Goal: Information Seeking & Learning: Find specific fact

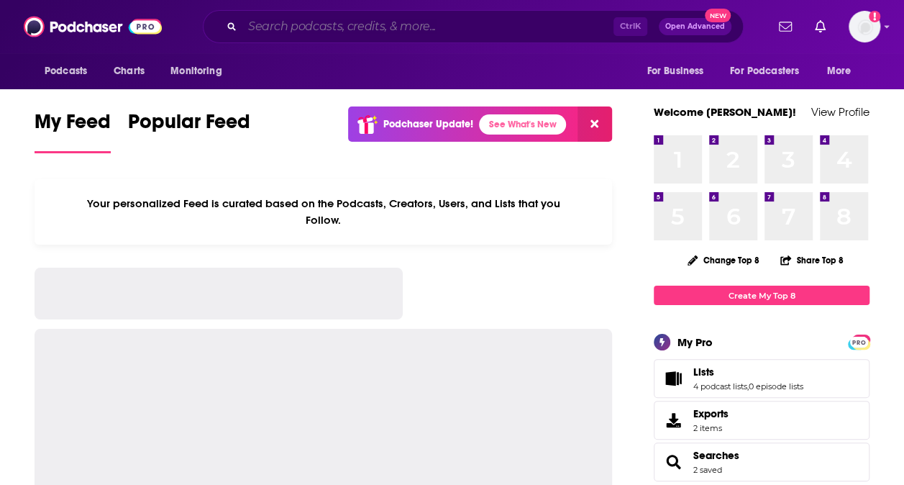
click at [463, 19] on input "Search podcasts, credits, & more..." at bounding box center [427, 26] width 371 height 23
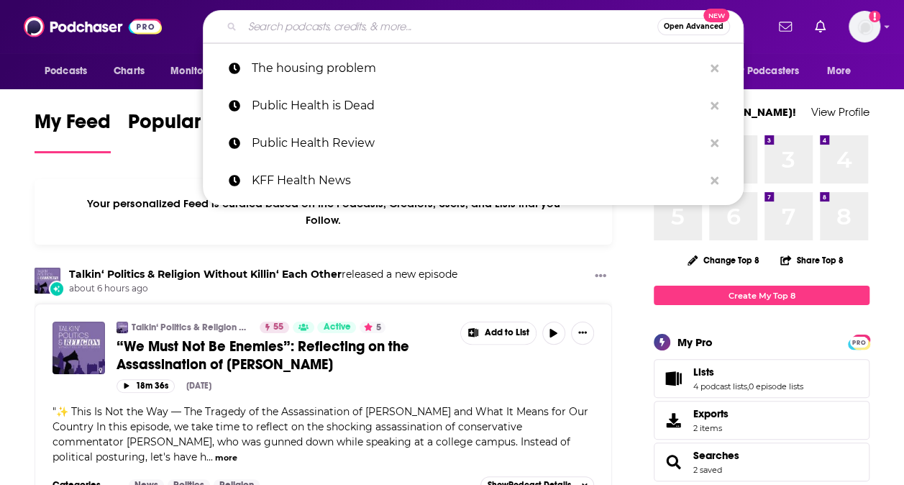
paste input "Age-Friendly Public Health"
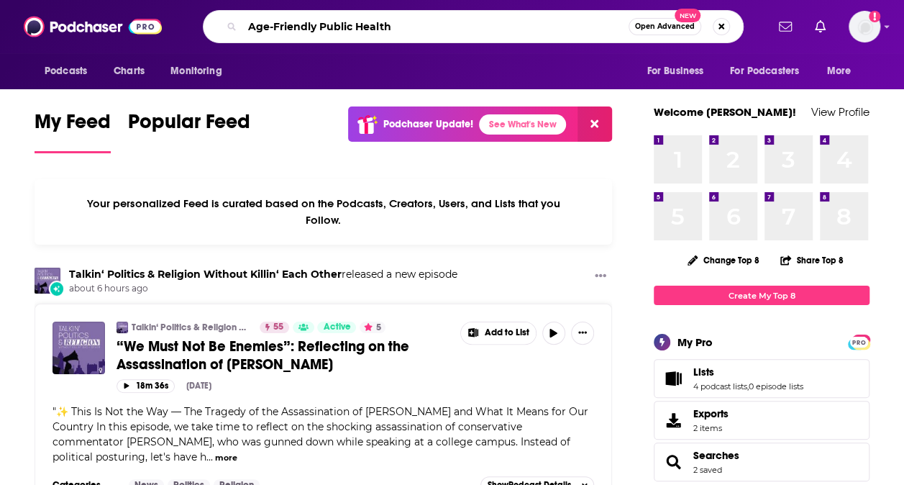
type input "Age-Friendly Public Health"
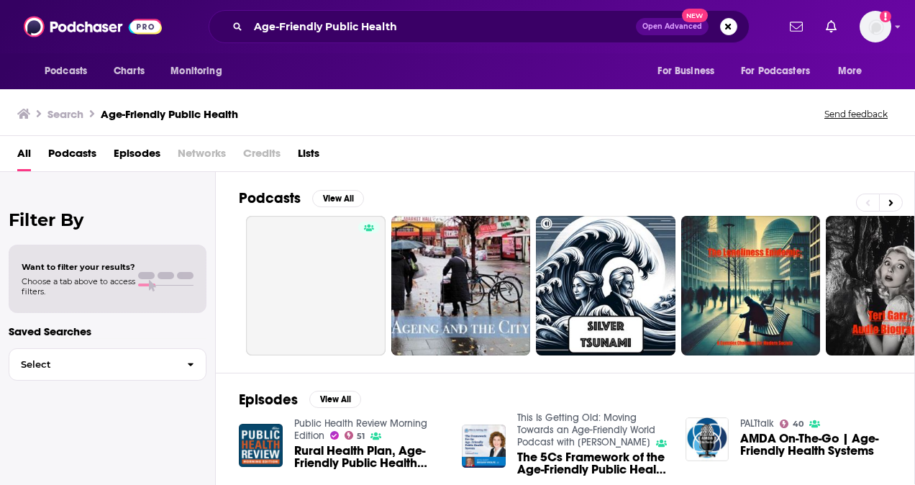
click at [435, 38] on div "Age-Friendly Public Health Open Advanced New" at bounding box center [479, 26] width 541 height 33
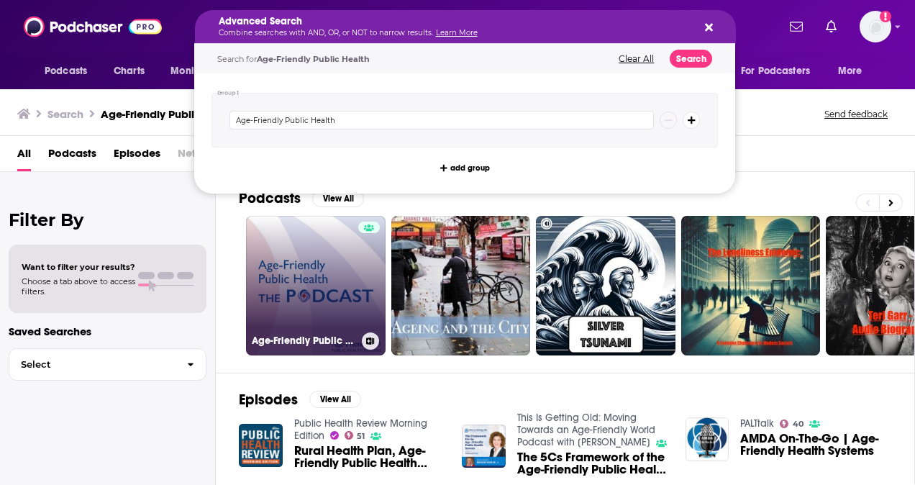
click at [312, 270] on link "Age-Friendly Public Health: The Podcast" at bounding box center [315, 285] width 139 height 139
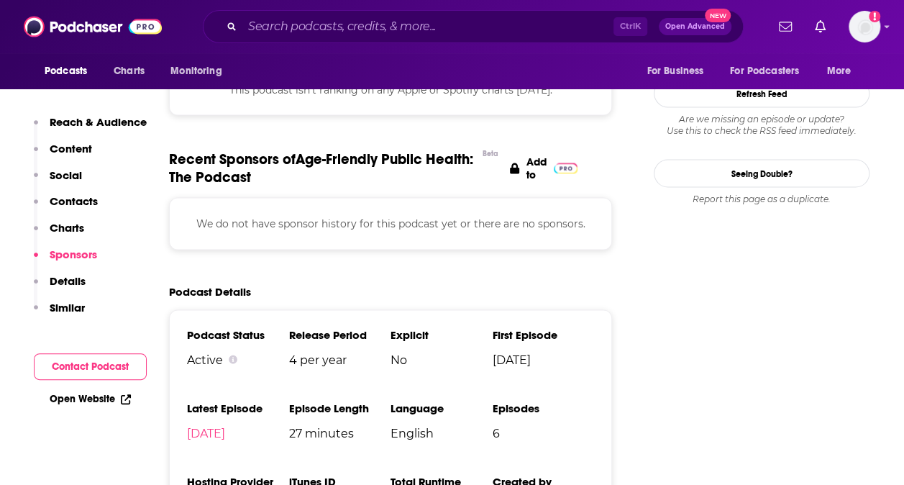
scroll to position [1357, 0]
